Goal: Transaction & Acquisition: Subscribe to service/newsletter

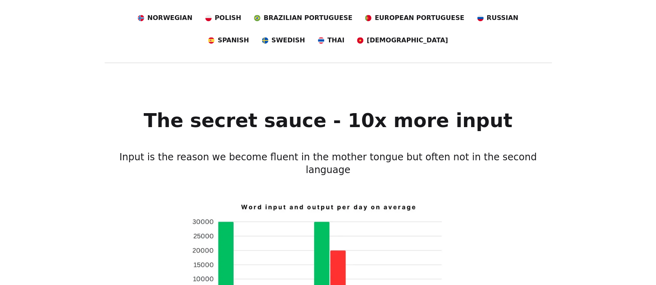
scroll to position [359, 0]
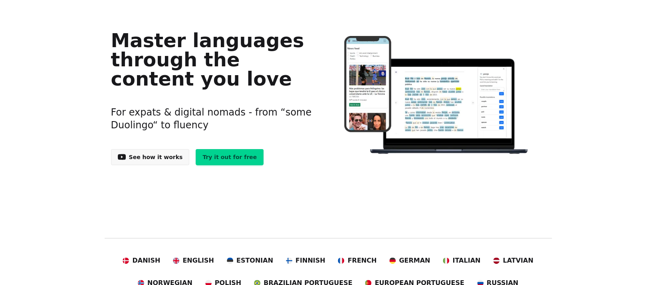
scroll to position [120, 0]
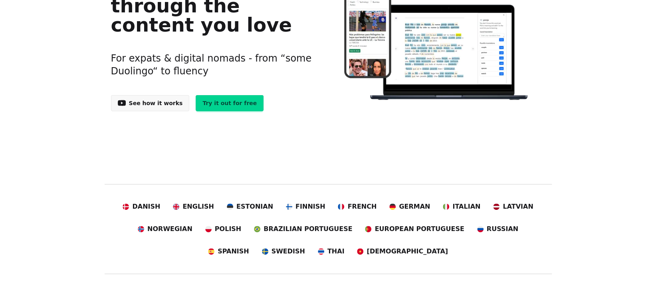
click at [220, 102] on link "Try it out for free" at bounding box center [230, 103] width 68 height 16
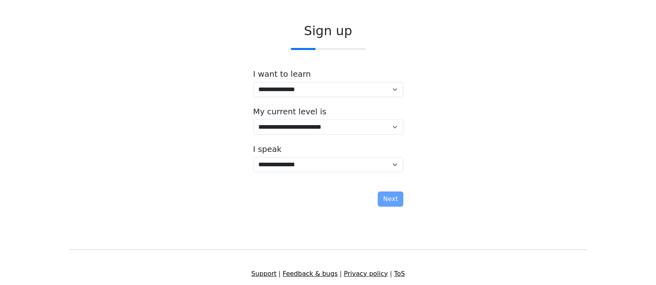
scroll to position [36, 0]
